Goal: Information Seeking & Learning: Find specific fact

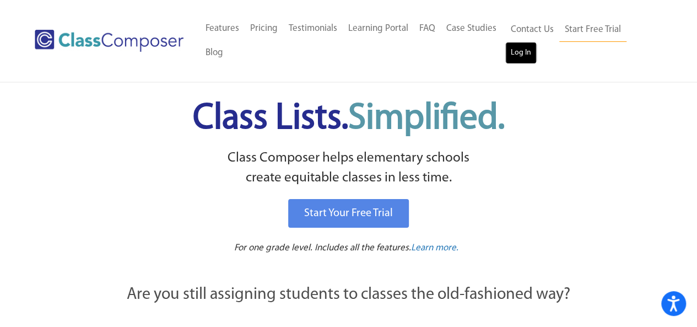
click at [530, 50] on link "Log In" at bounding box center [520, 53] width 31 height 22
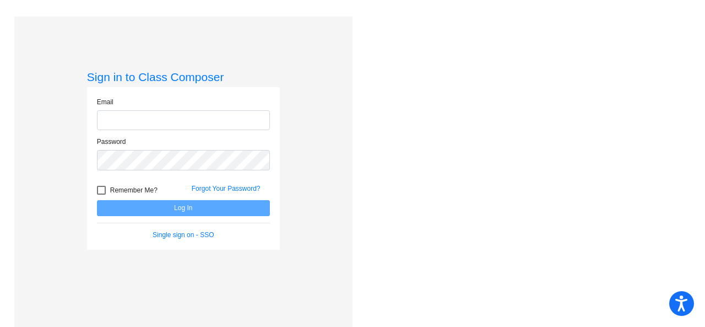
type input "k"
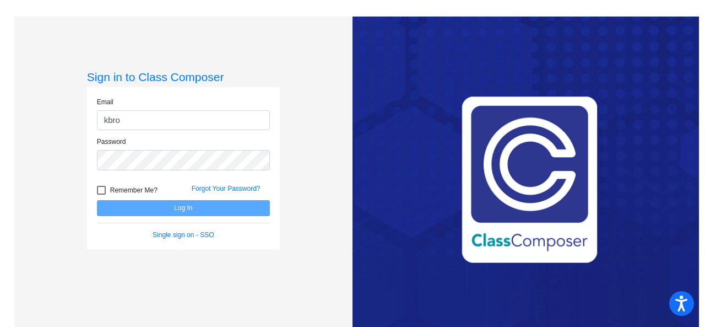
type input "[EMAIL_ADDRESS][DOMAIN_NAME]"
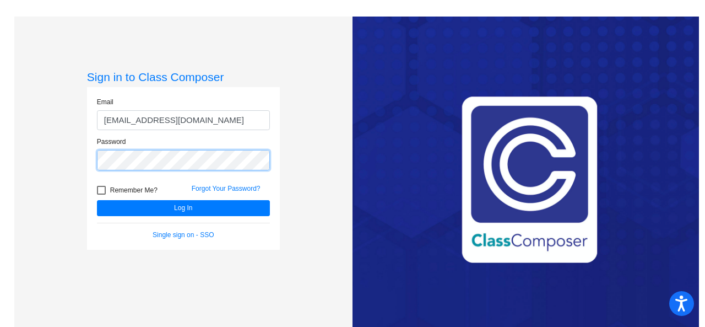
click at [97, 200] on button "Log In" at bounding box center [183, 208] width 173 height 16
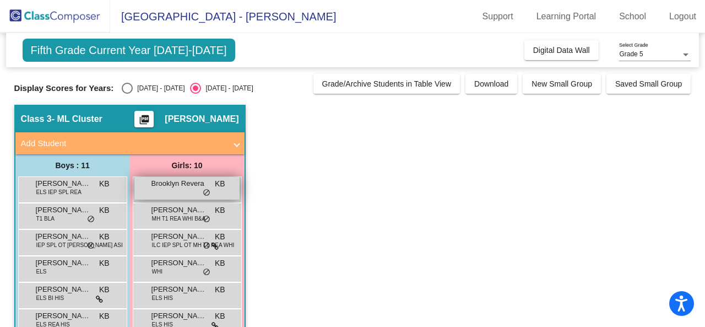
scroll to position [72, 0]
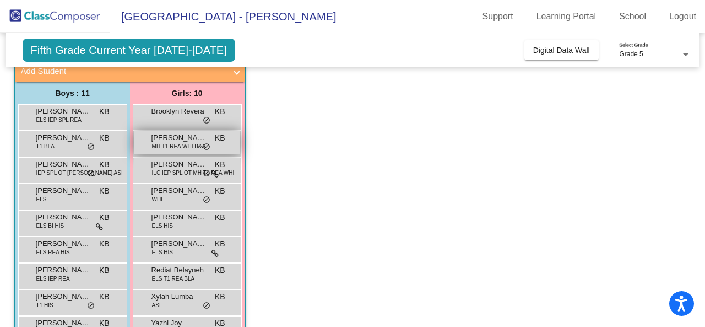
click at [180, 147] on span "MH T1 REA WHI B&A" at bounding box center [179, 146] width 54 height 8
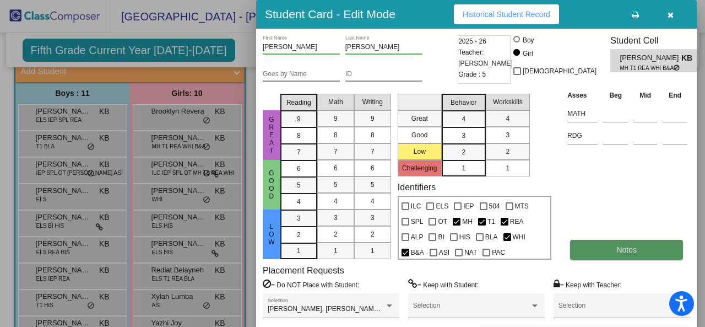
click at [653, 253] on button "Notes" at bounding box center [626, 250] width 113 height 20
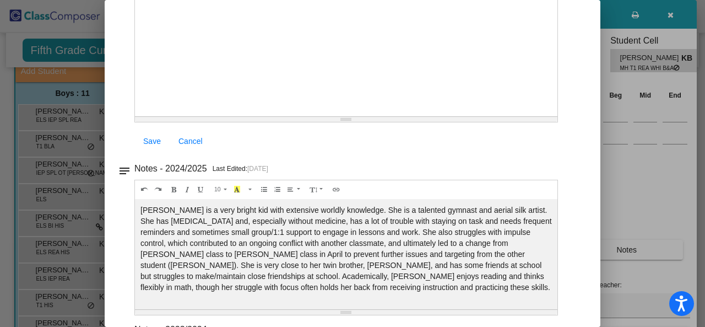
scroll to position [116, 0]
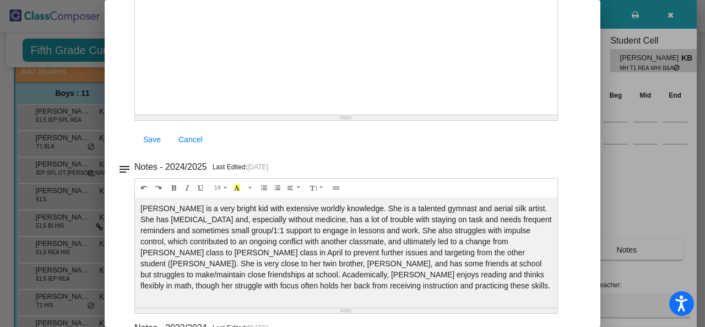
drag, startPoint x: 334, startPoint y: 247, endPoint x: 230, endPoint y: 238, distance: 105.0
click at [230, 238] on p "Charlie is a very bright kid with extensive worldly knowledge. She is a talente…" at bounding box center [345, 247] width 411 height 88
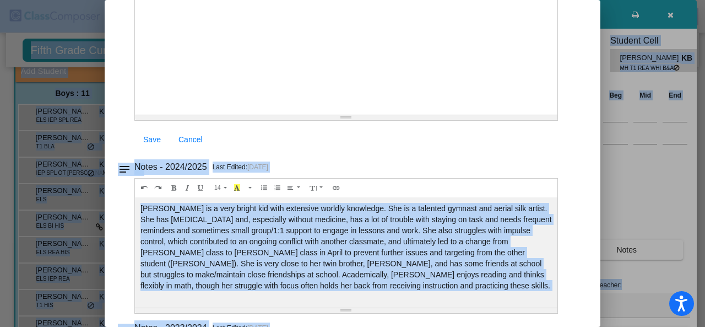
click at [269, 251] on p "Charlie is a very bright kid with extensive worldly knowledge. She is a talente…" at bounding box center [345, 247] width 411 height 88
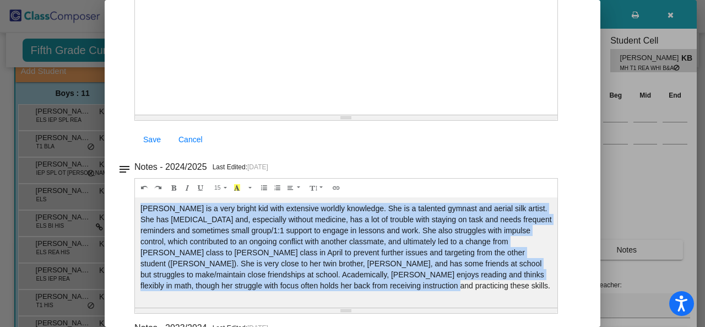
drag, startPoint x: 360, startPoint y: 296, endPoint x: 128, endPoint y: 200, distance: 250.9
click at [139, 205] on div "Charlie is a very bright kid with extensive worldly knowledge. She is a talente…" at bounding box center [346, 252] width 422 height 110
copy p "Charlie is a very bright kid with extensive worldly knowledge. She is a talente…"
